Goal: Transaction & Acquisition: Subscribe to service/newsletter

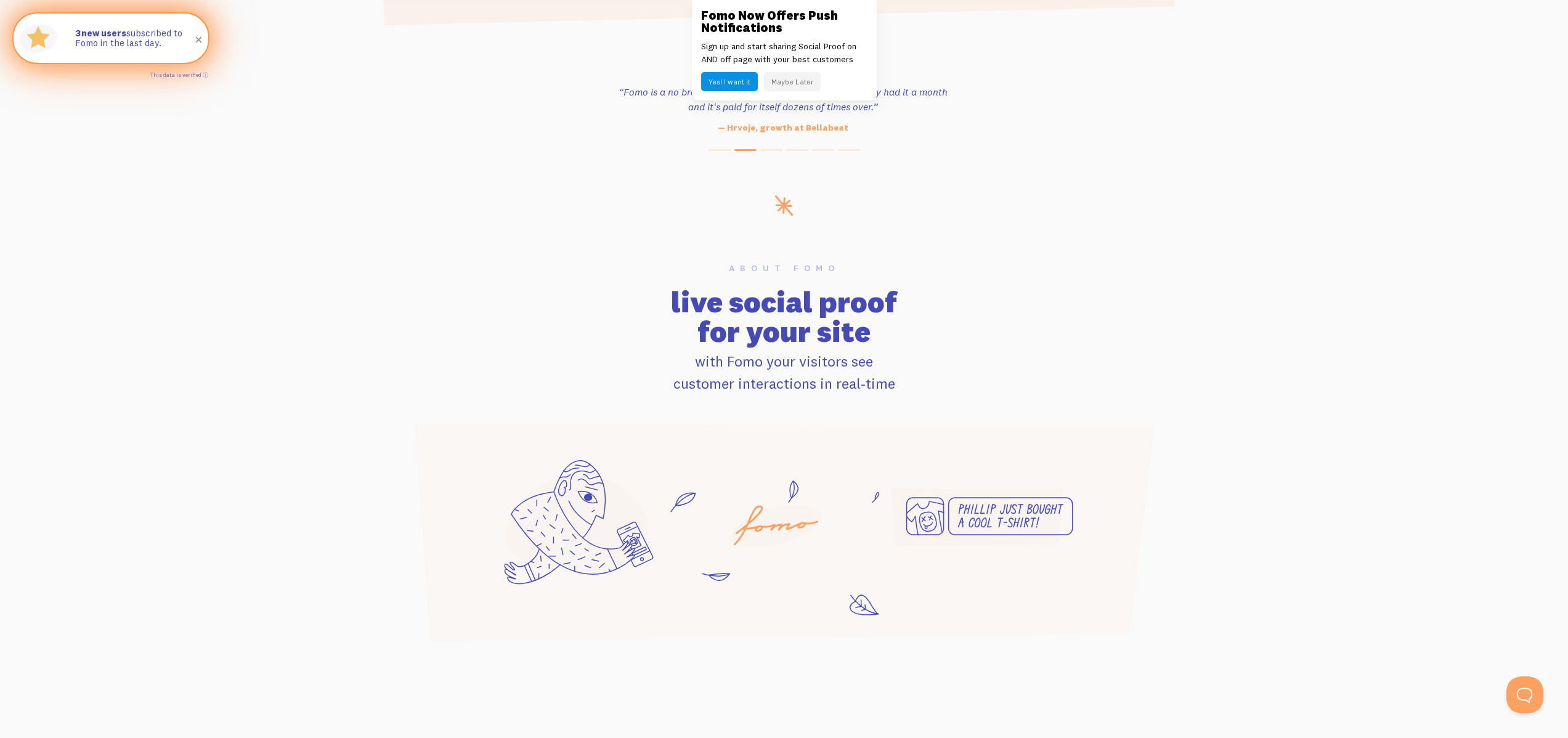
click at [198, 39] on span at bounding box center [199, 40] width 21 height 21
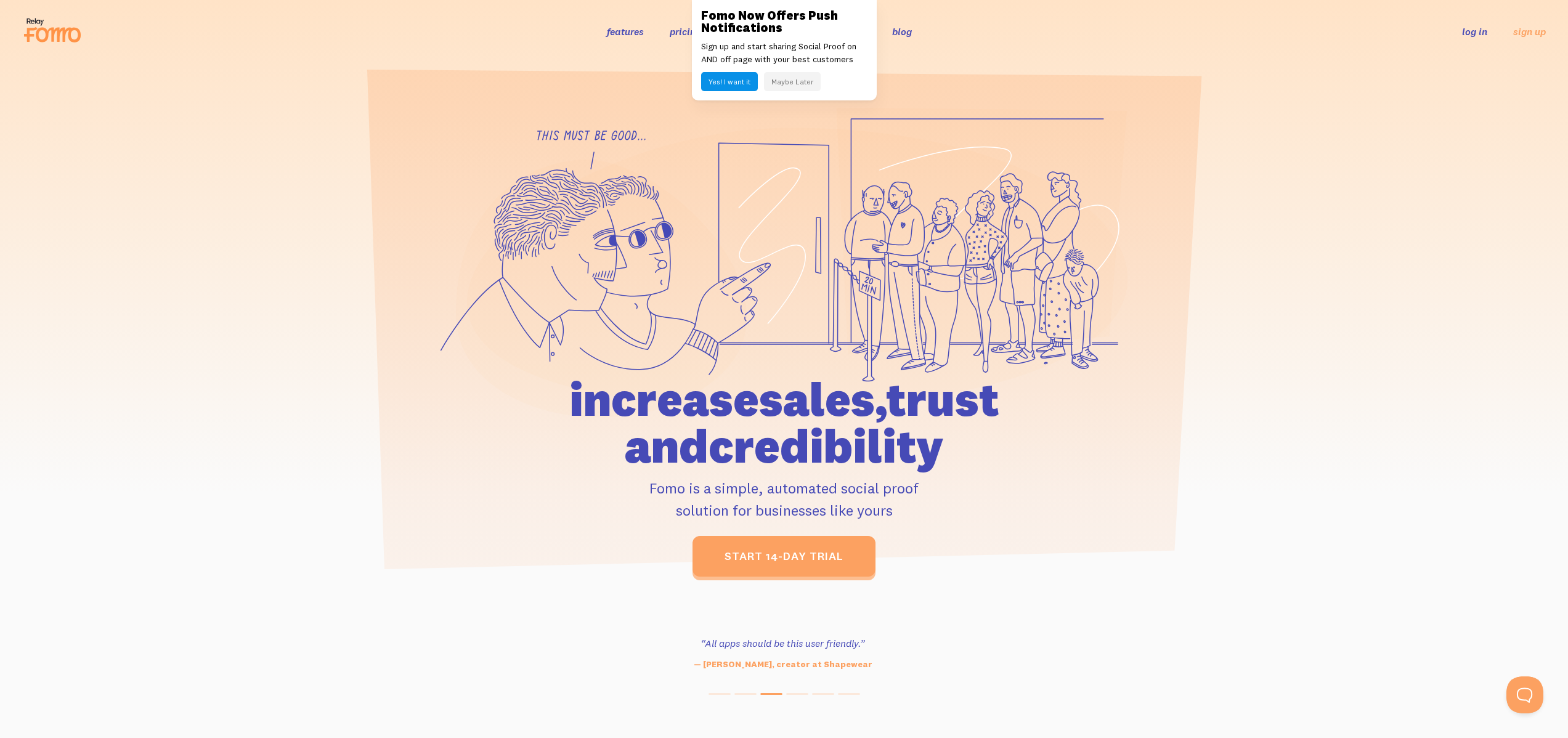
click at [716, 75] on button "Yes! I want it" at bounding box center [729, 81] width 56 height 19
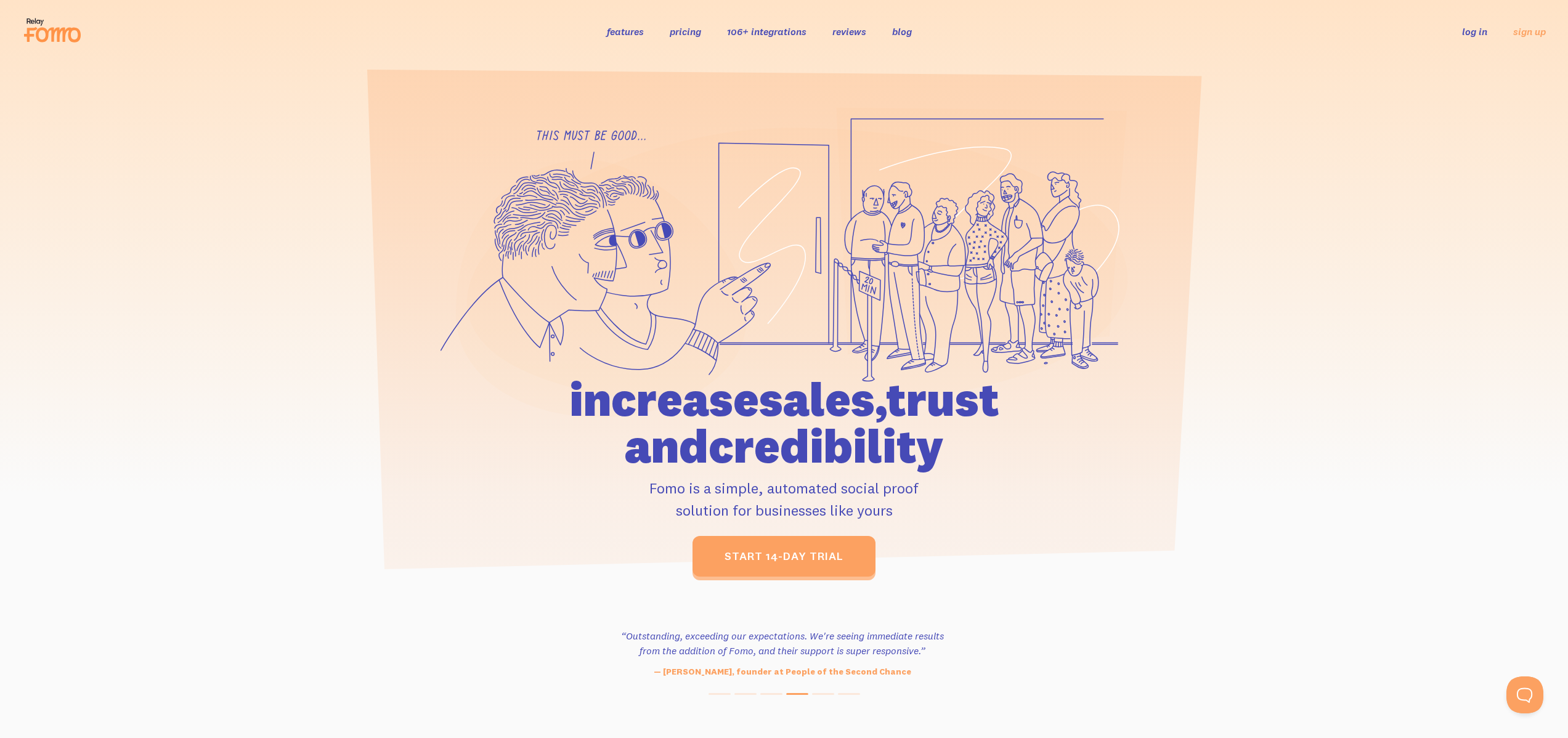
click at [688, 33] on link "pricing" at bounding box center [685, 32] width 32 height 12
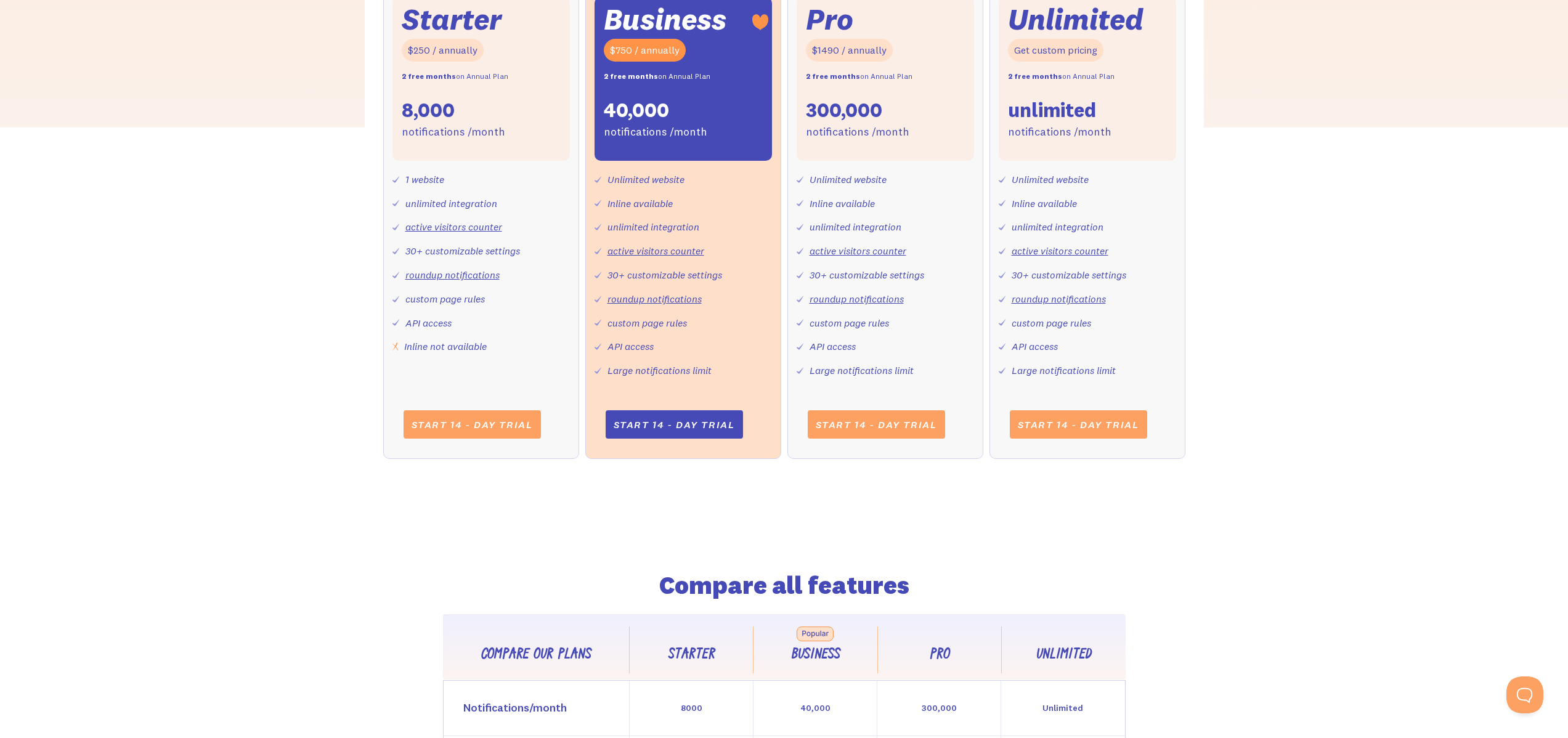
scroll to position [349, 0]
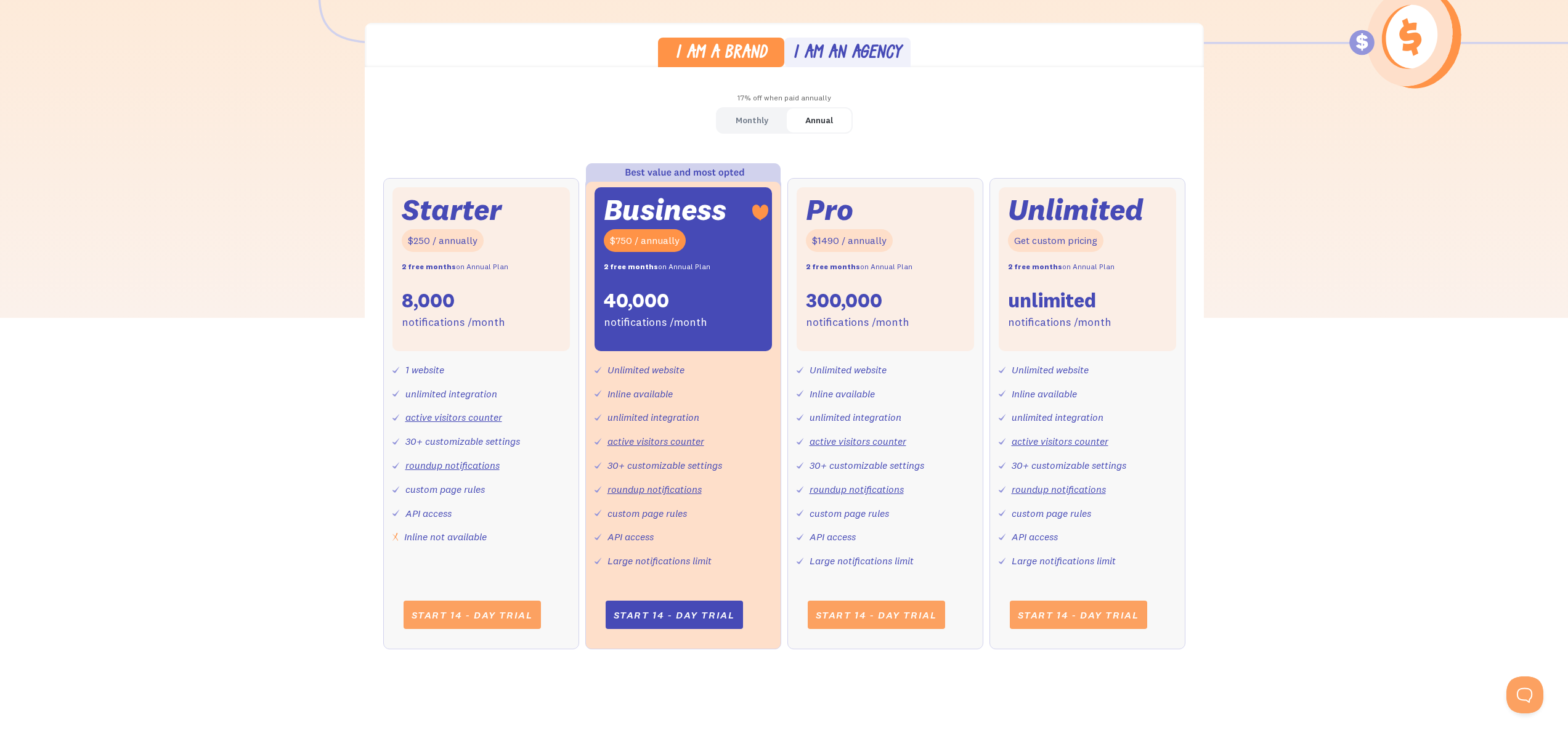
drag, startPoint x: 739, startPoint y: 288, endPoint x: 716, endPoint y: 306, distance: 29.2
click at [736, 295] on div "Business $750 / annually 2 free months on Annual Plan 40,000 notifications /mon…" at bounding box center [683, 269] width 177 height 164
click at [766, 410] on div "Unlimited website Inline available unlimited integration active visitors counte…" at bounding box center [683, 461] width 177 height 219
click at [605, 331] on div "Business $750 / annually 2 free months on Annual Plan 40,000 notifications /mon…" at bounding box center [683, 269] width 177 height 164
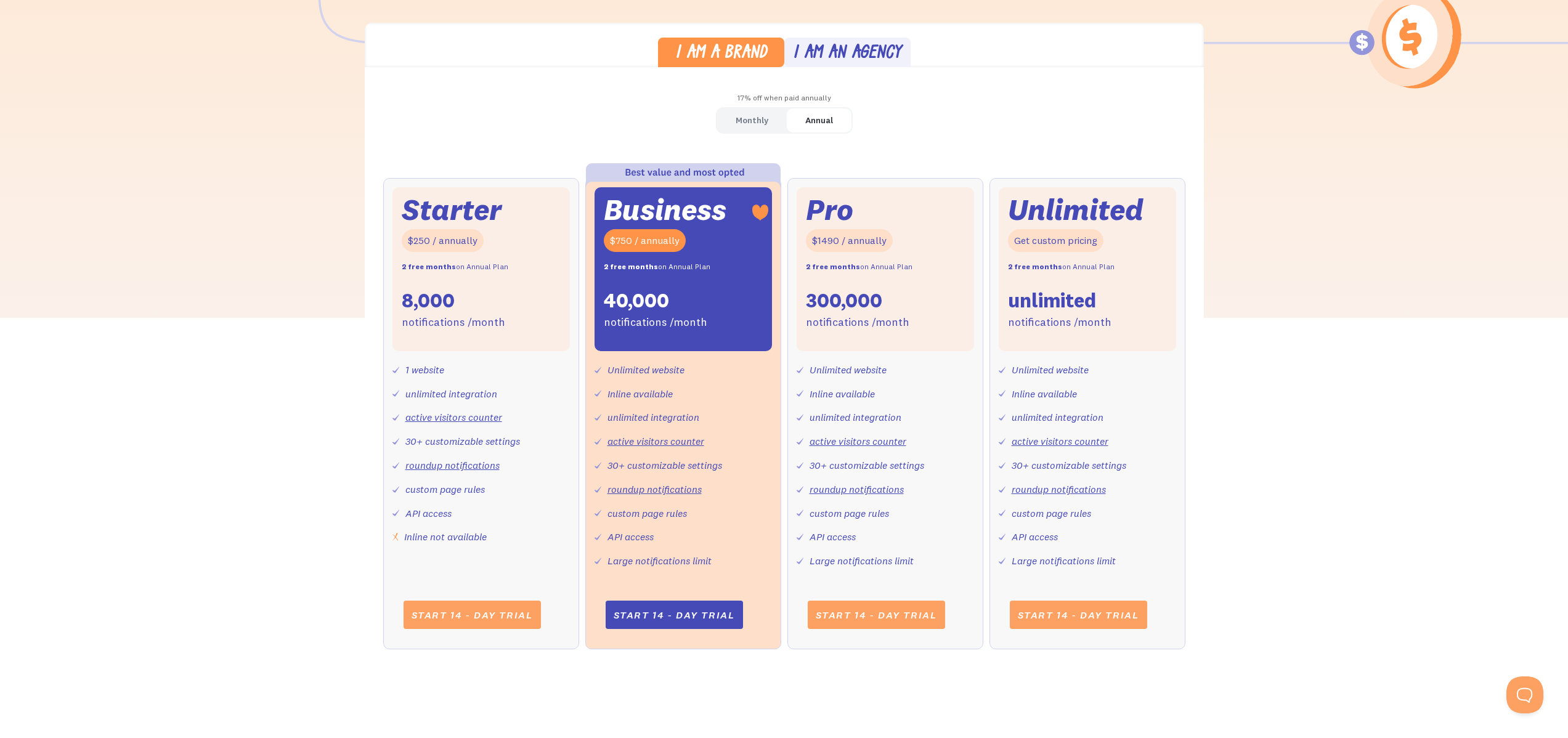
click at [605, 331] on div "Business $750 / annually 2 free months on Annual Plan 40,000 notifications /mon…" at bounding box center [683, 269] width 177 height 164
drag, startPoint x: 605, startPoint y: 331, endPoint x: 606, endPoint y: 294, distance: 37.0
click at [606, 294] on div "Business $750 / annually 2 free months on Annual Plan 40,000 notifications /mon…" at bounding box center [683, 269] width 177 height 164
click at [606, 294] on div "40,000" at bounding box center [636, 301] width 65 height 26
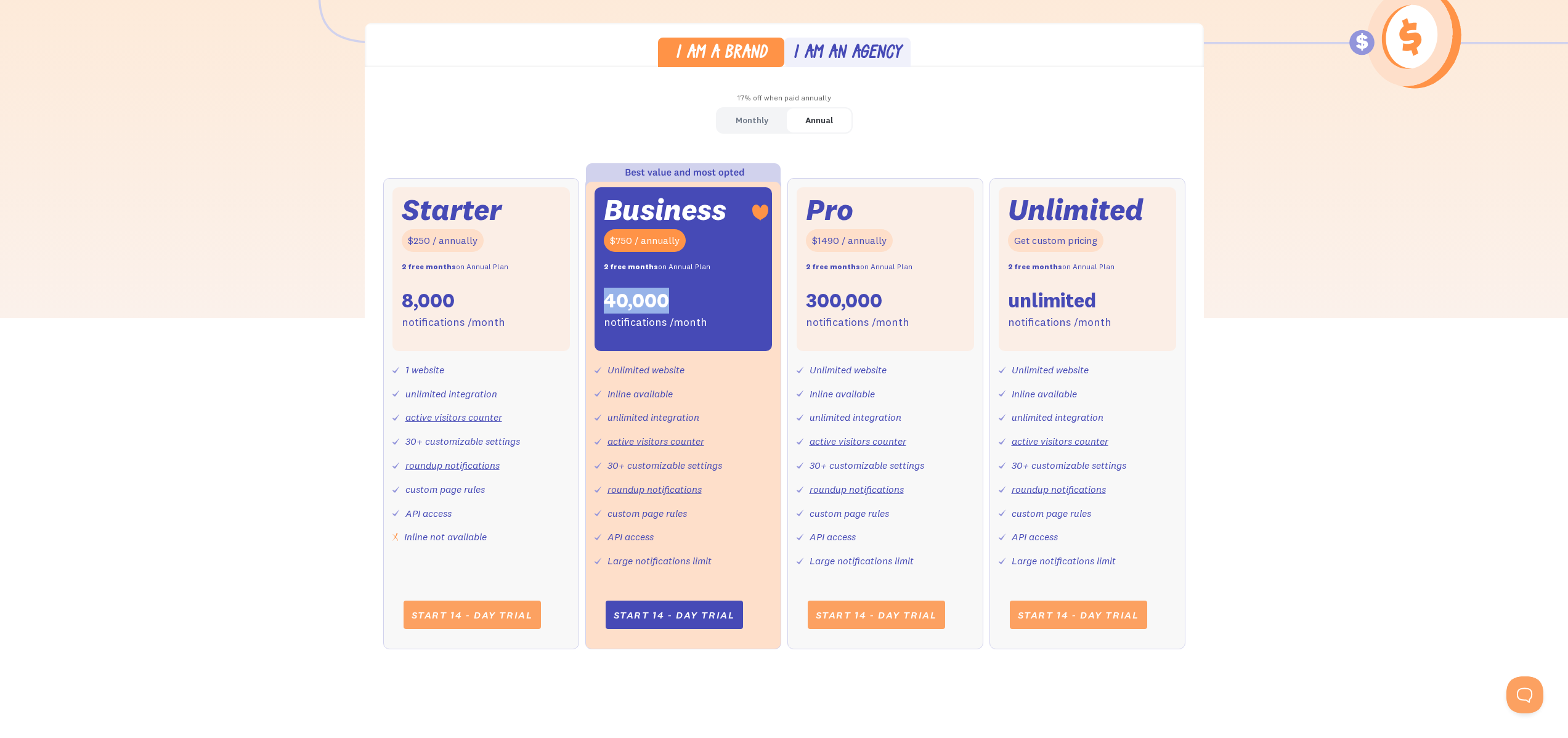
drag, startPoint x: 606, startPoint y: 294, endPoint x: 627, endPoint y: 346, distance: 56.1
click at [627, 346] on div "Business $750 / annually 2 free months on Annual Plan 40,000 notifications /mon…" at bounding box center [683, 269] width 177 height 164
drag, startPoint x: 626, startPoint y: 336, endPoint x: 606, endPoint y: 280, distance: 59.5
click at [606, 281] on div "Business $750 / annually 2 free months on Annual Plan 40,000 notifications /mon…" at bounding box center [683, 269] width 177 height 164
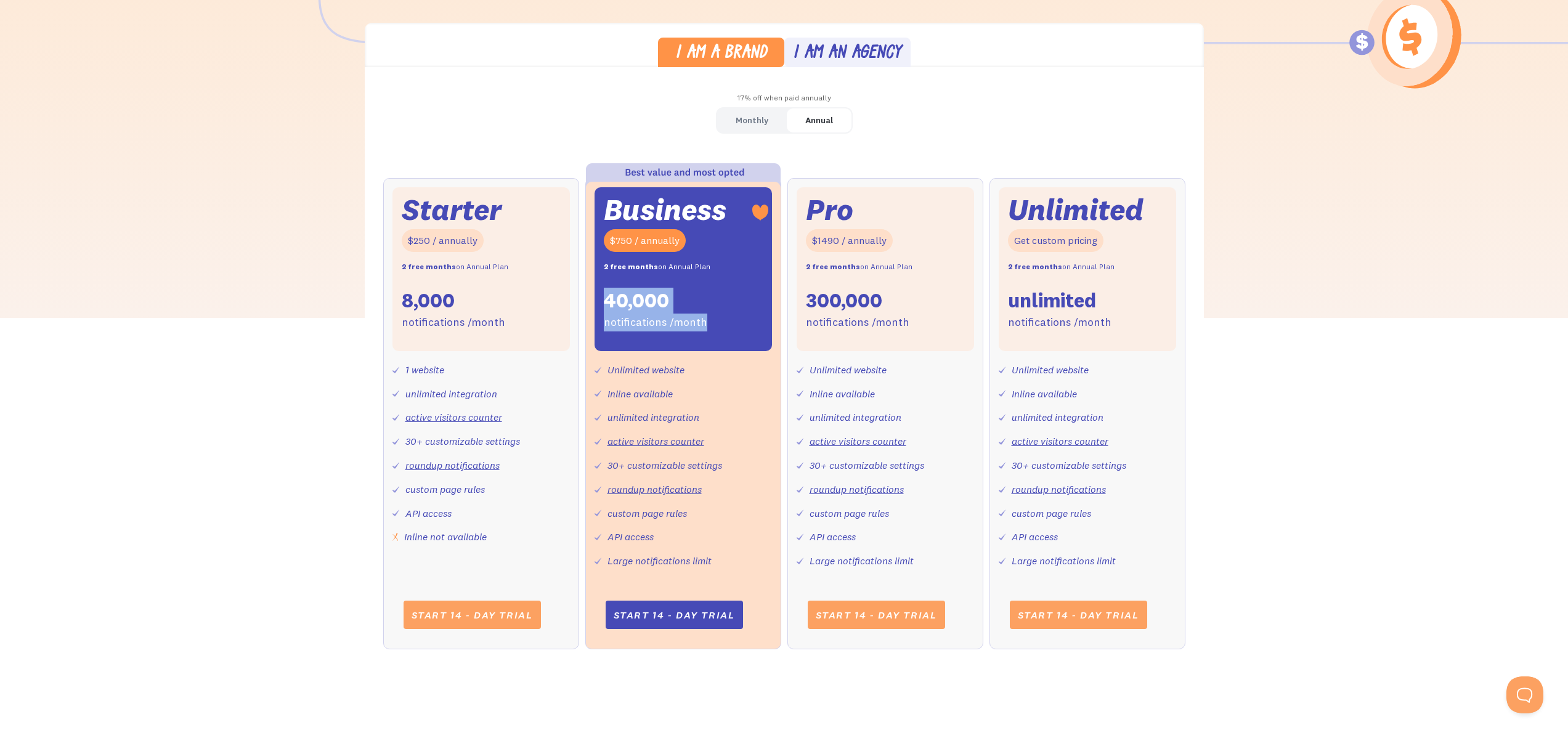
click at [606, 280] on div "Business $750 / annually 2 free months on Annual Plan 40,000 notifications /mon…" at bounding box center [683, 269] width 177 height 164
drag, startPoint x: 606, startPoint y: 280, endPoint x: 628, endPoint y: 329, distance: 53.7
click at [627, 326] on div "Business $750 / annually 2 free months on Annual Plan 40,000 notifications /mon…" at bounding box center [683, 269] width 177 height 164
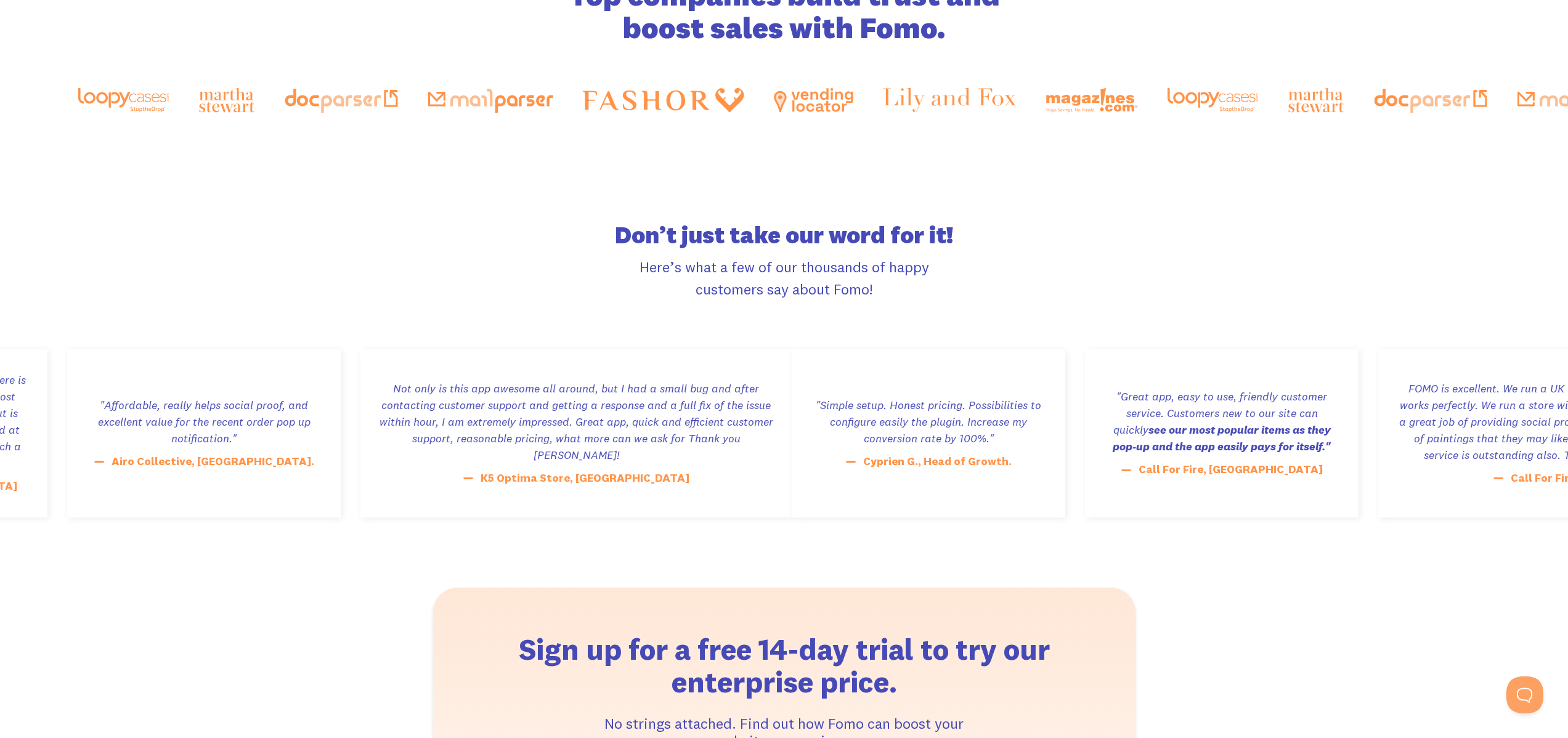
scroll to position [2083, 0]
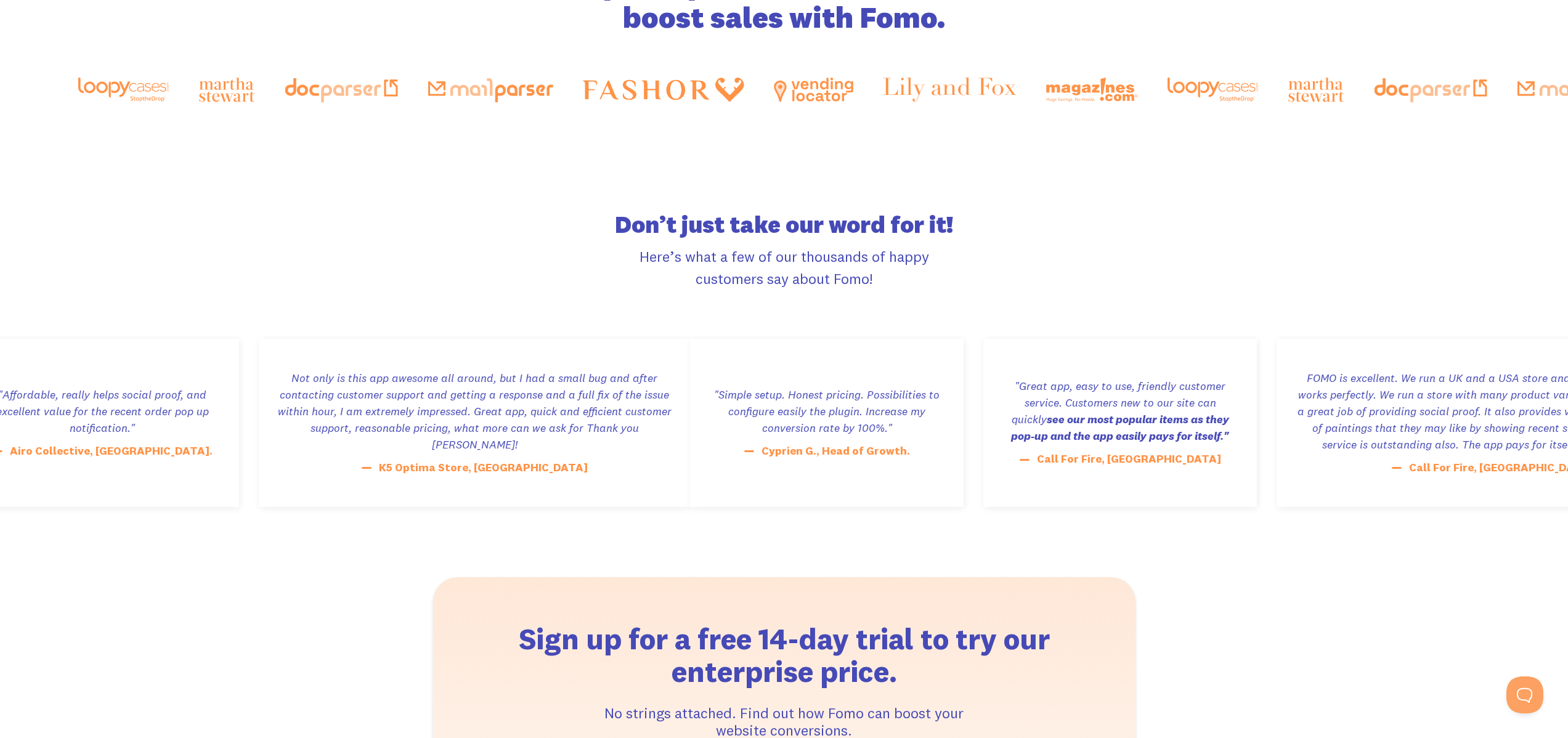
drag, startPoint x: 710, startPoint y: 85, endPoint x: 959, endPoint y: 93, distance: 249.1
click at [935, 110] on div "Top companies build trust and boost sales with Fomo." at bounding box center [783, 35] width 1411 height 330
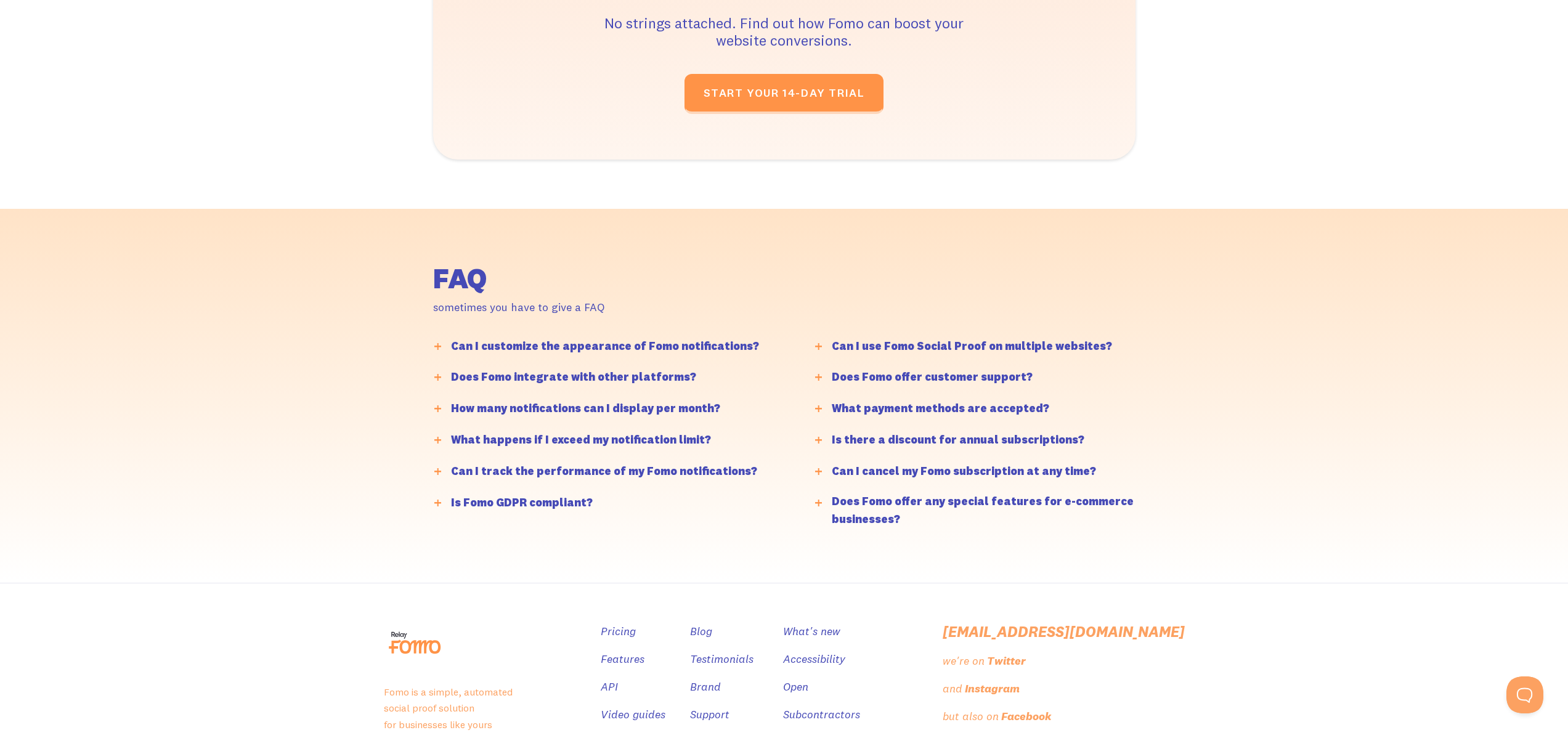
scroll to position [2907, 0]
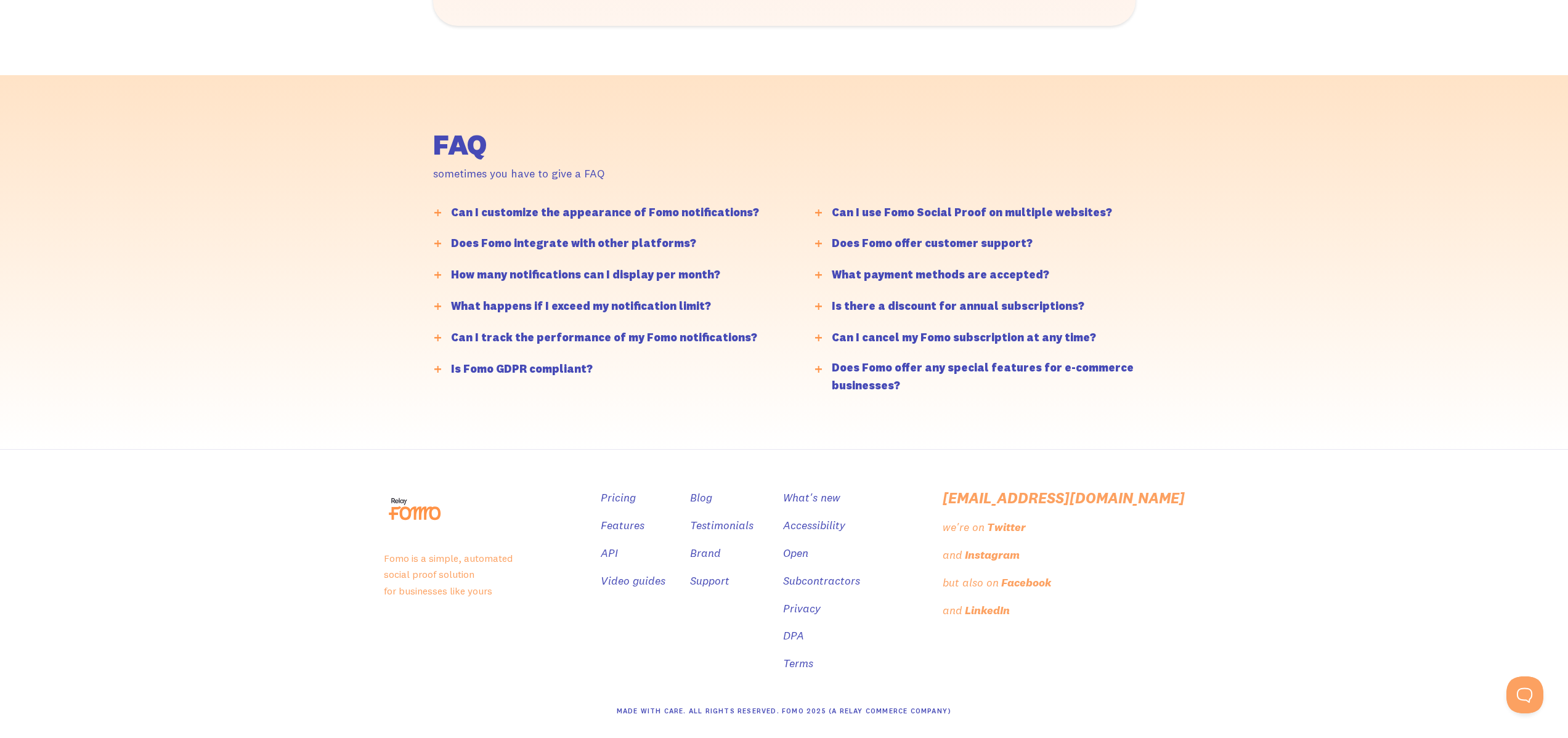
click at [615, 223] on div "Can I customize the appearance of Fomo notifications?" at bounding box center [615, 216] width 376 height 26
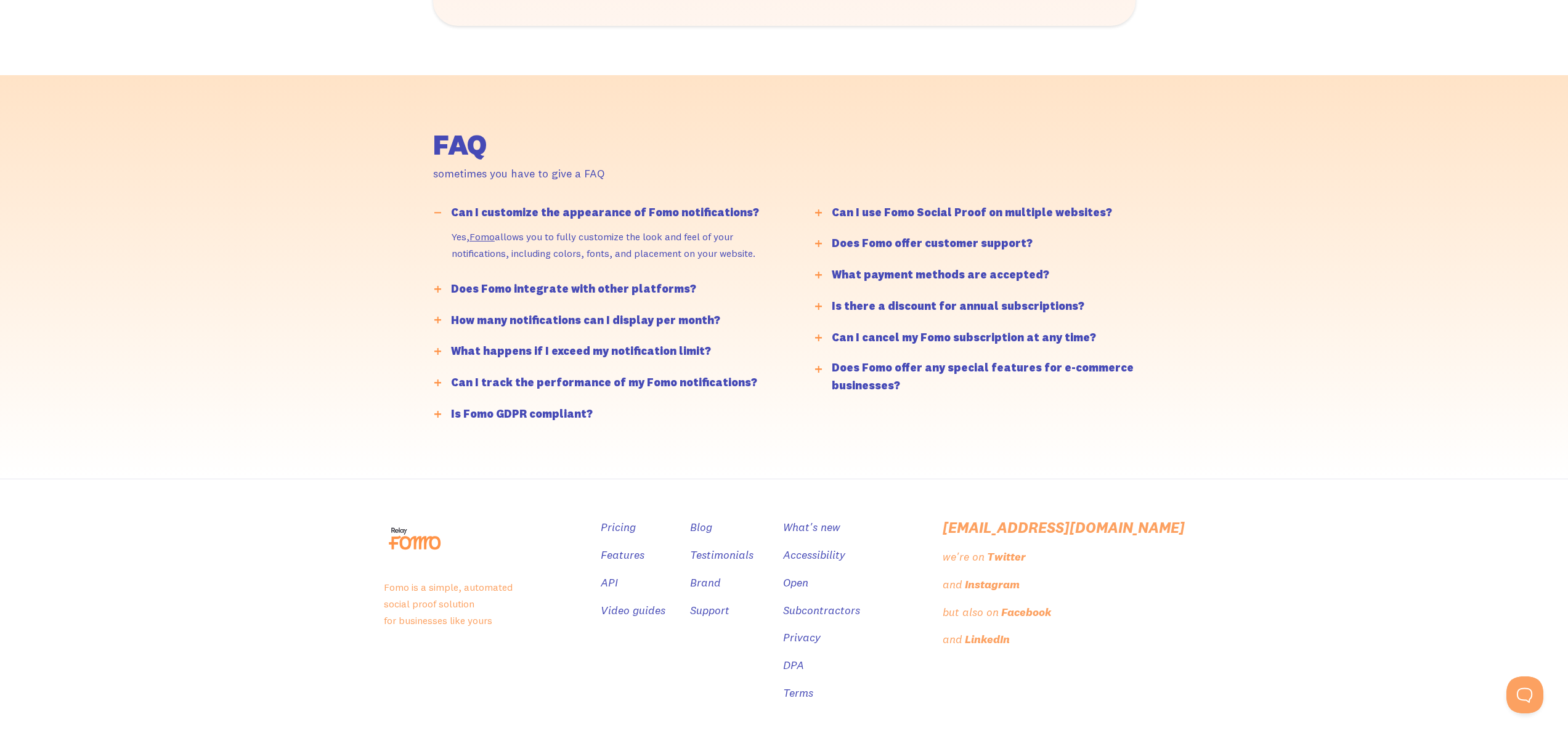
click at [610, 288] on div "Does Fomo integrate with other platforms?" at bounding box center [573, 289] width 245 height 18
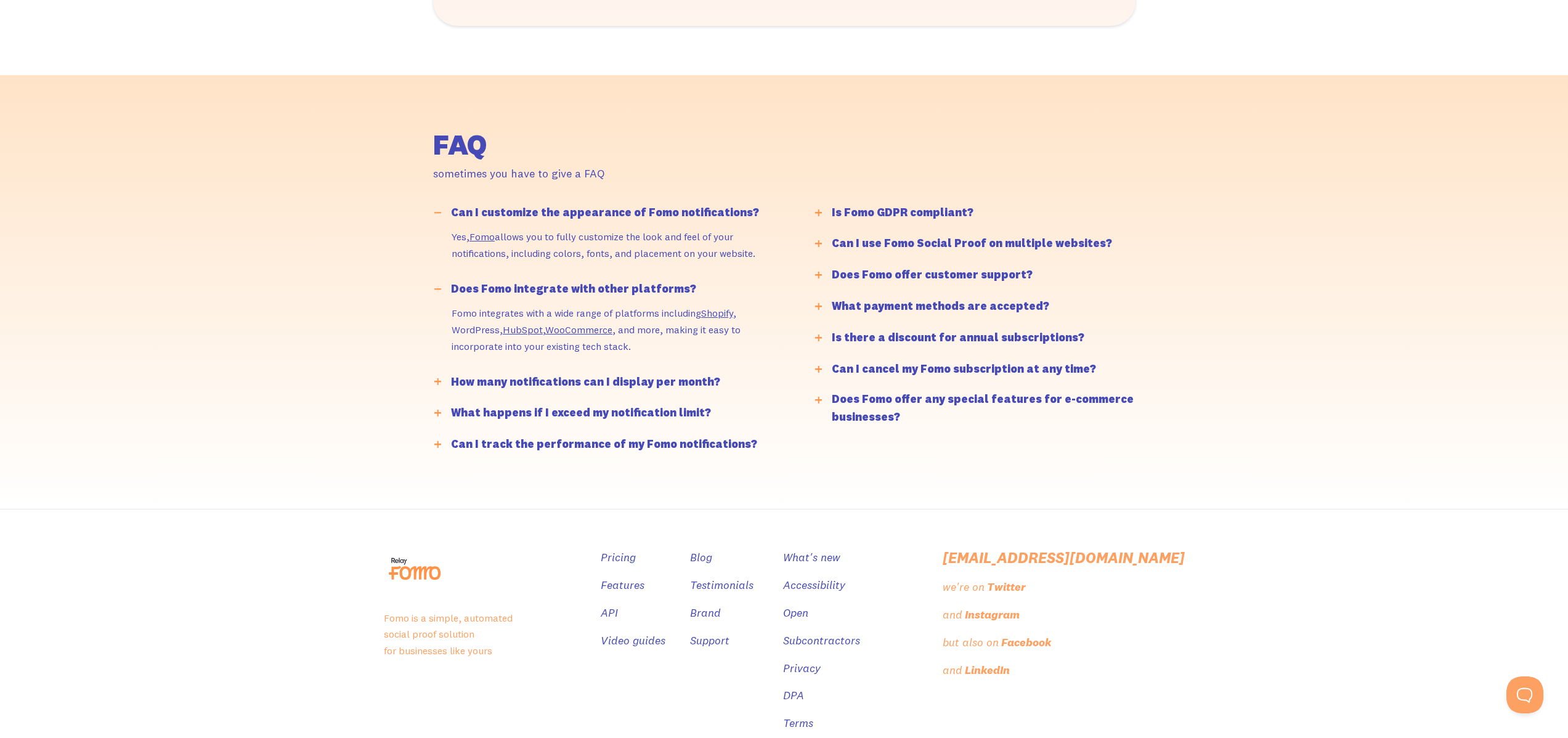
click at [606, 371] on div "Can I customize the appearance of Fomo notifications? Yes, Fomo allows you to f…" at bounding box center [809, 334] width 751 height 263
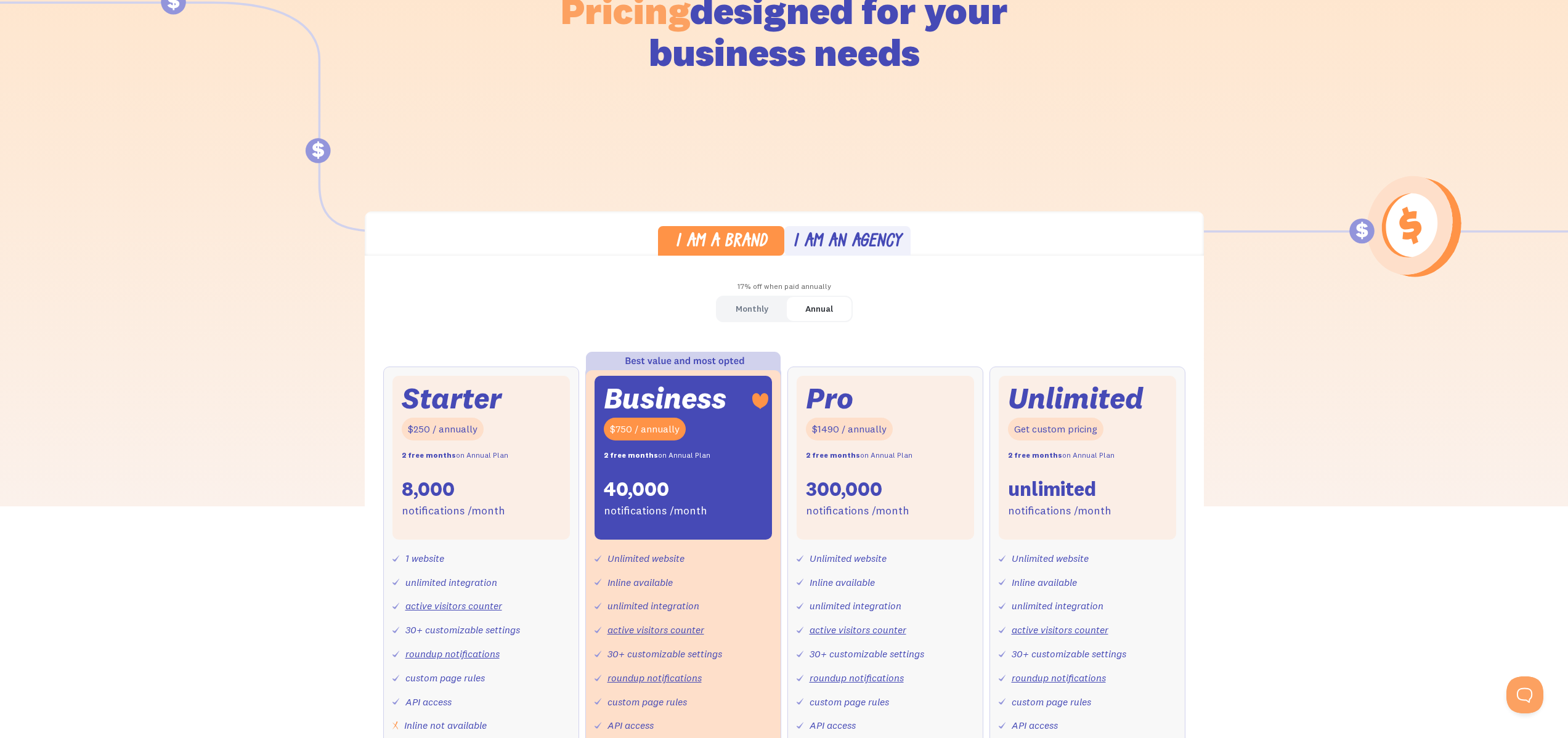
scroll to position [0, 0]
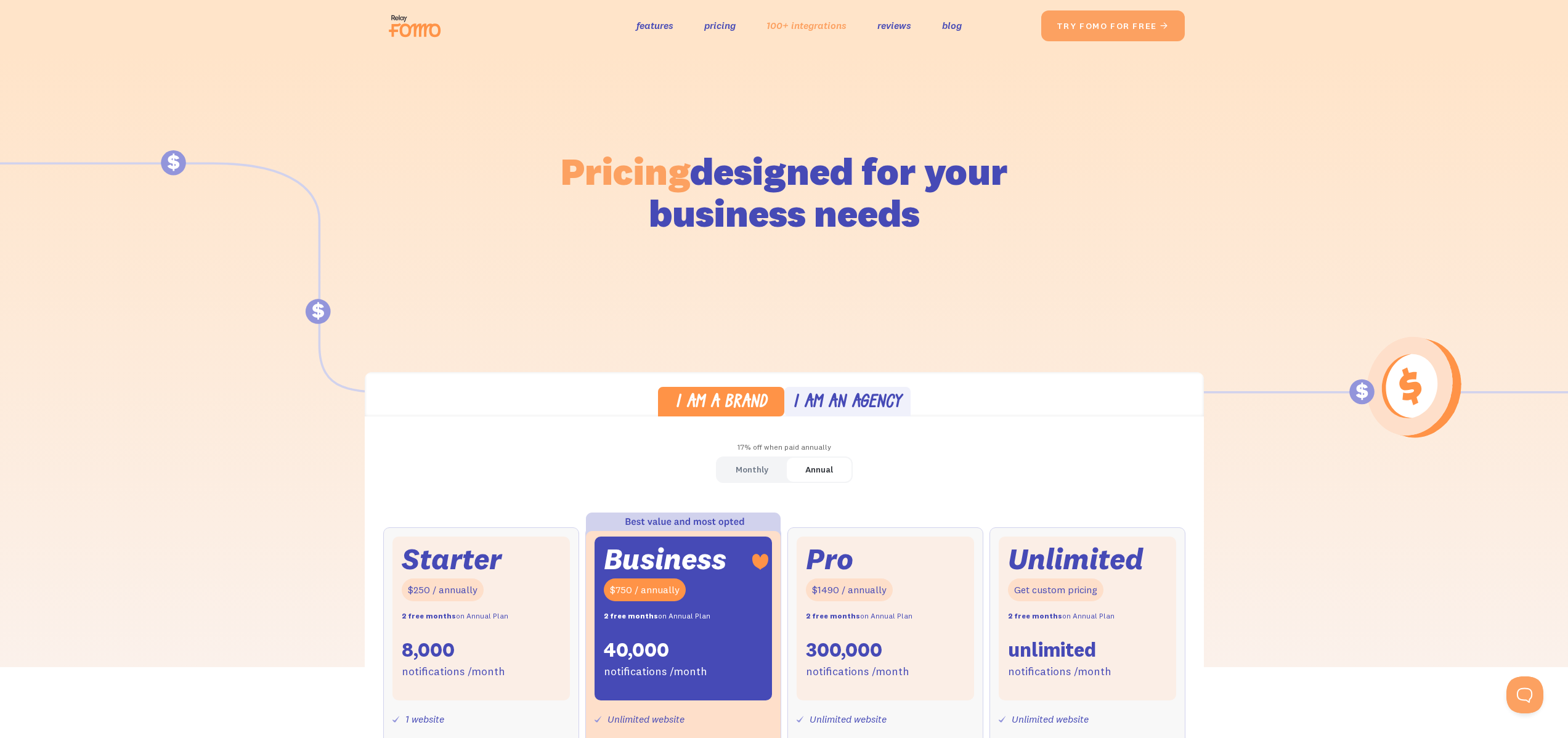
click at [839, 27] on link "100+ integrations" at bounding box center [806, 25] width 80 height 18
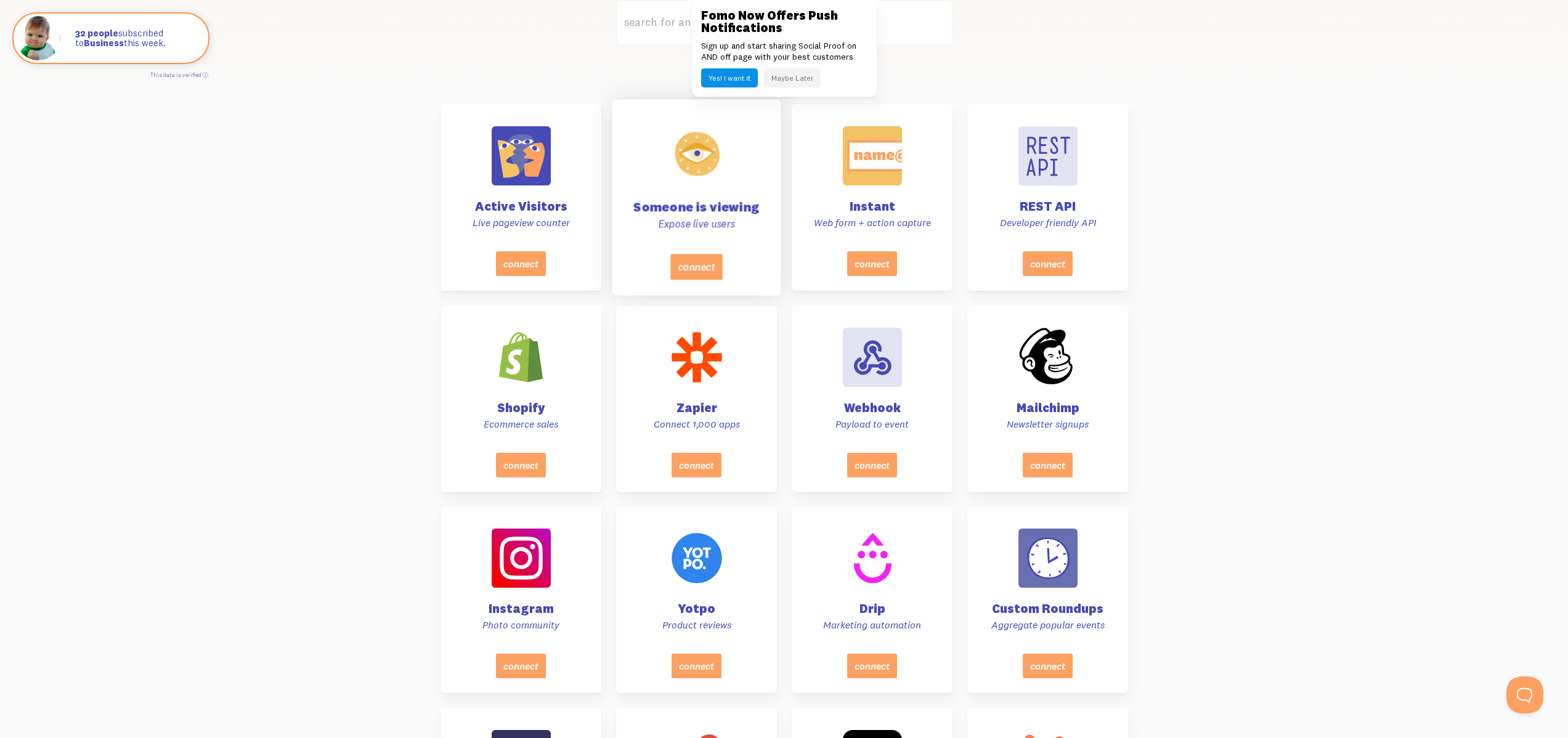
click at [710, 197] on div "Someone is viewing Expose live users" at bounding box center [696, 180] width 138 height 146
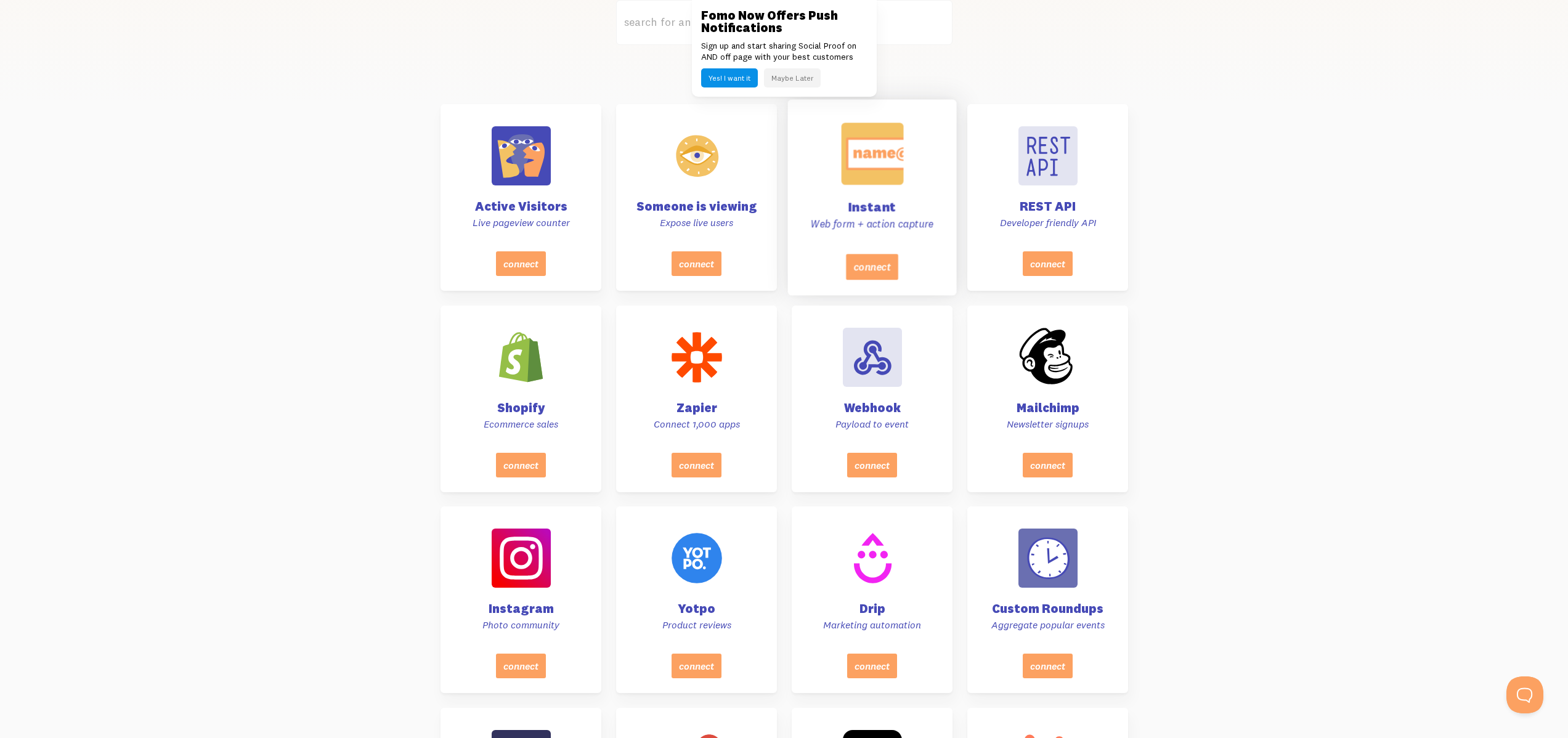
click at [870, 202] on h4 "Instant" at bounding box center [871, 206] width 138 height 13
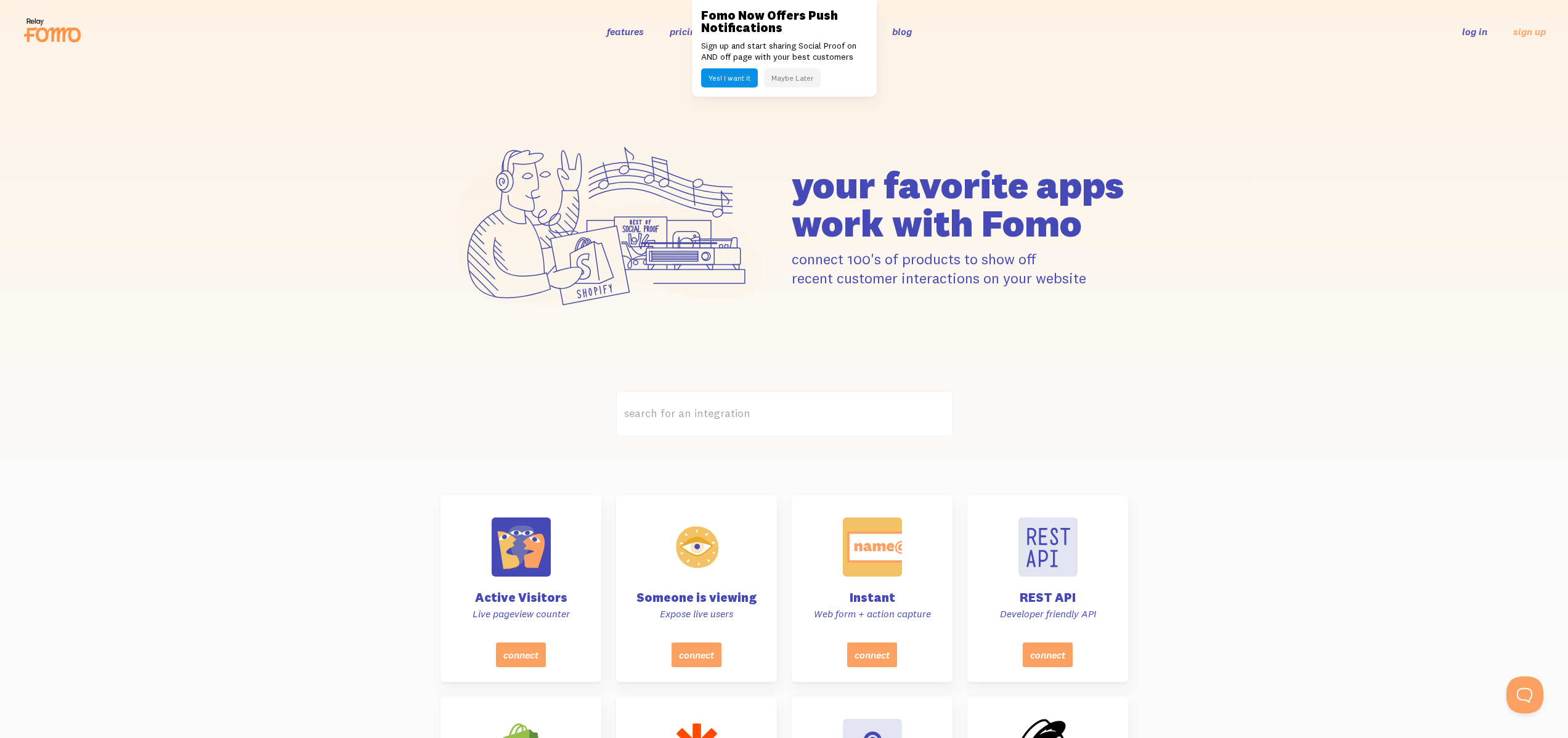
click at [799, 80] on button "Maybe Later" at bounding box center [793, 78] width 56 height 19
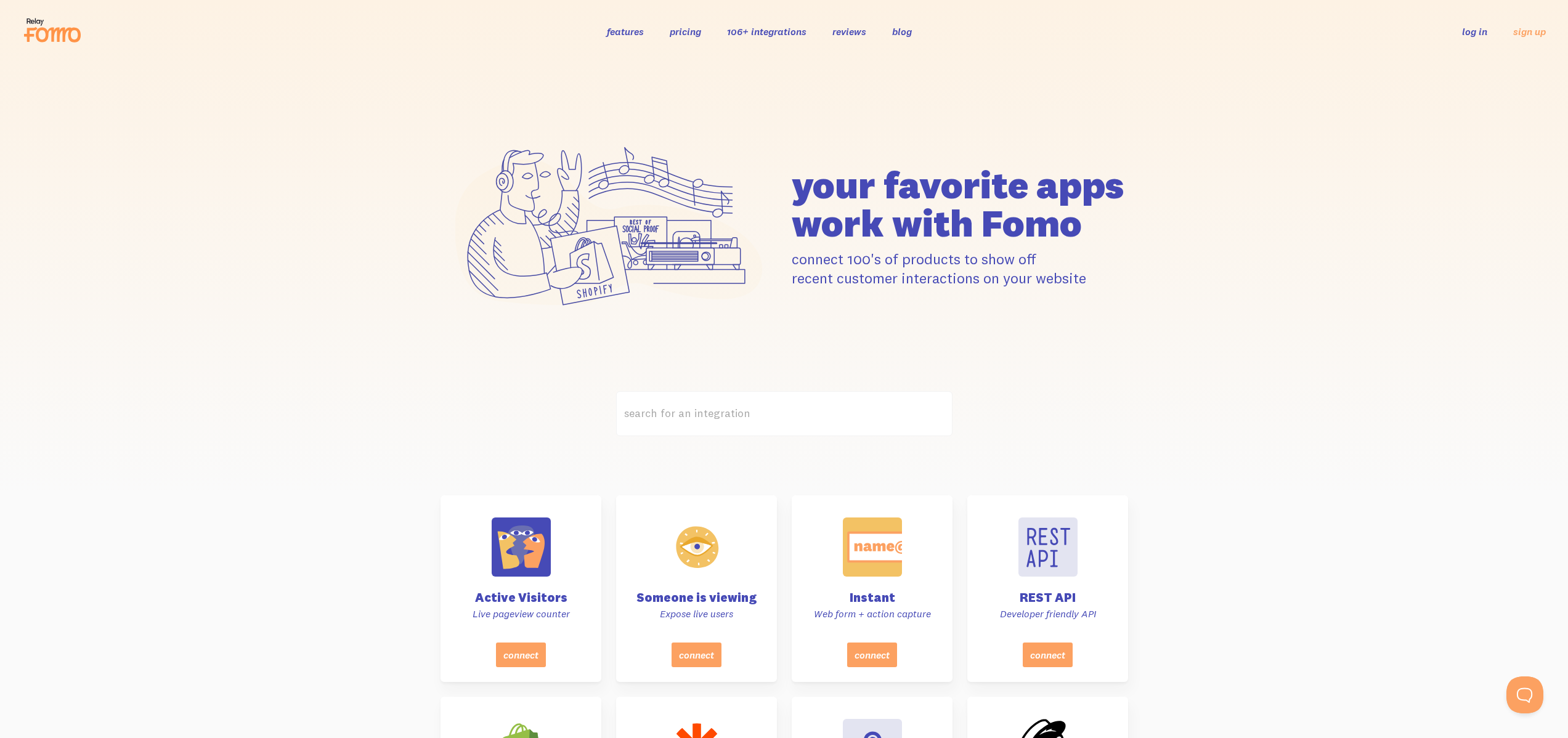
click at [902, 26] on link "blog" at bounding box center [901, 32] width 20 height 12
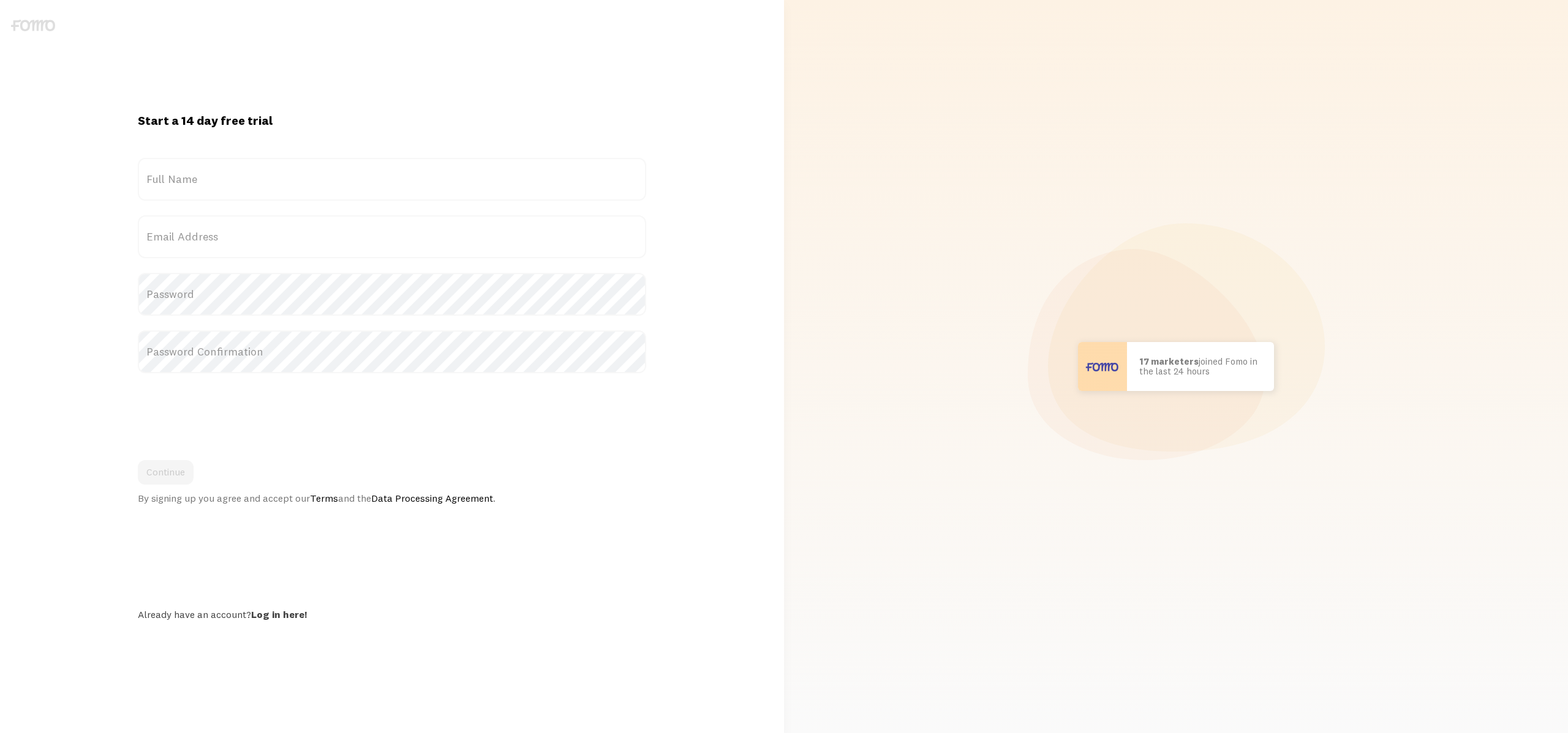
click at [689, 148] on div "Start a 14 day free trial {{ count }} people signed up today! Title Full Name E…" at bounding box center [391, 366] width 784 height 508
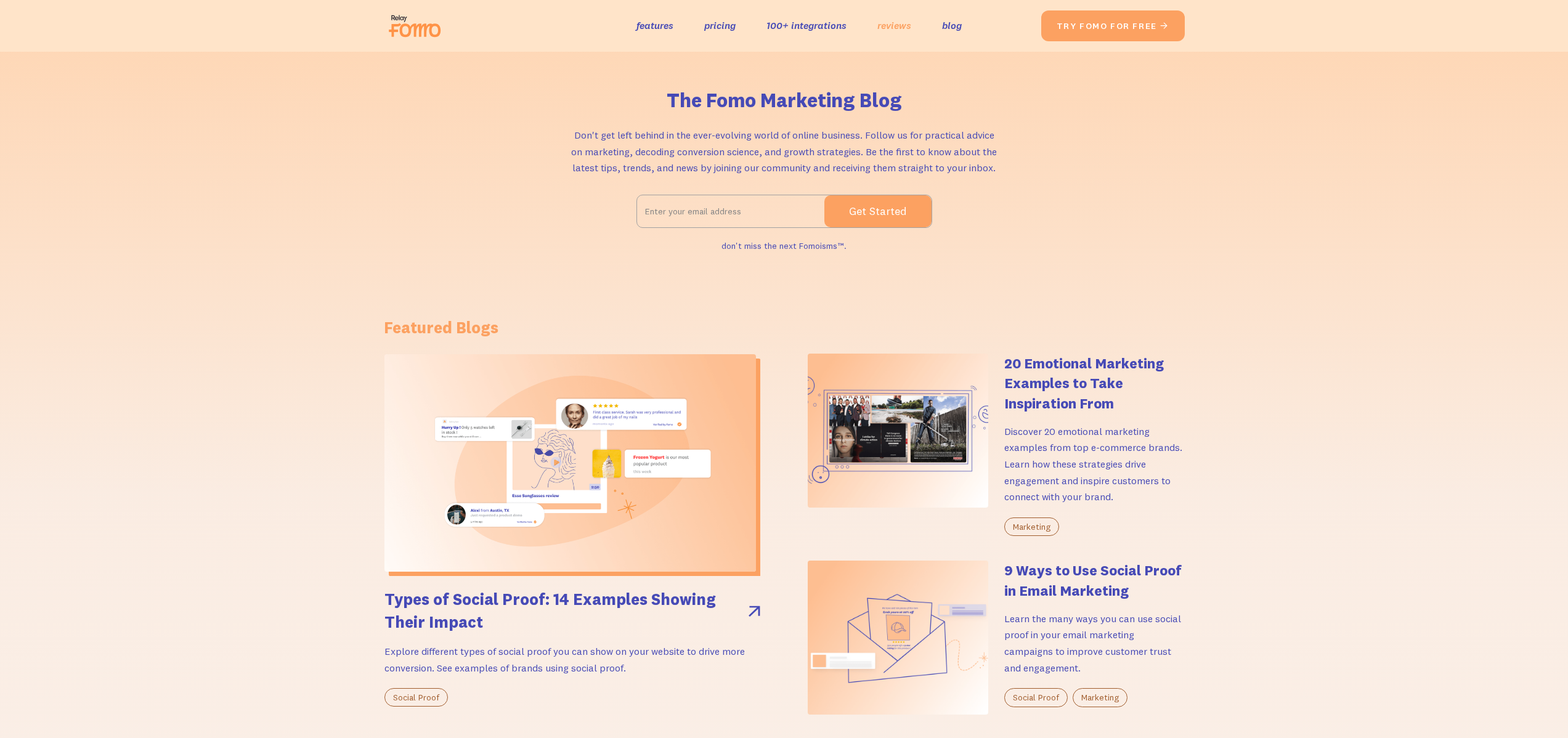
click at [903, 30] on link "reviews" at bounding box center [894, 25] width 34 height 18
